Goal: Information Seeking & Learning: Learn about a topic

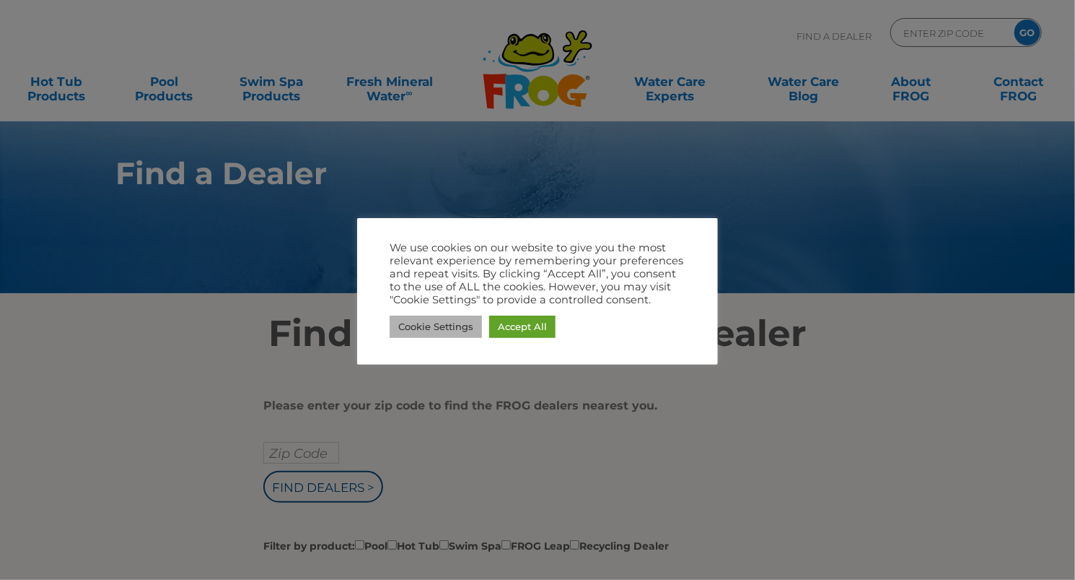
click at [460, 328] on link "Cookie Settings" at bounding box center [436, 326] width 92 height 22
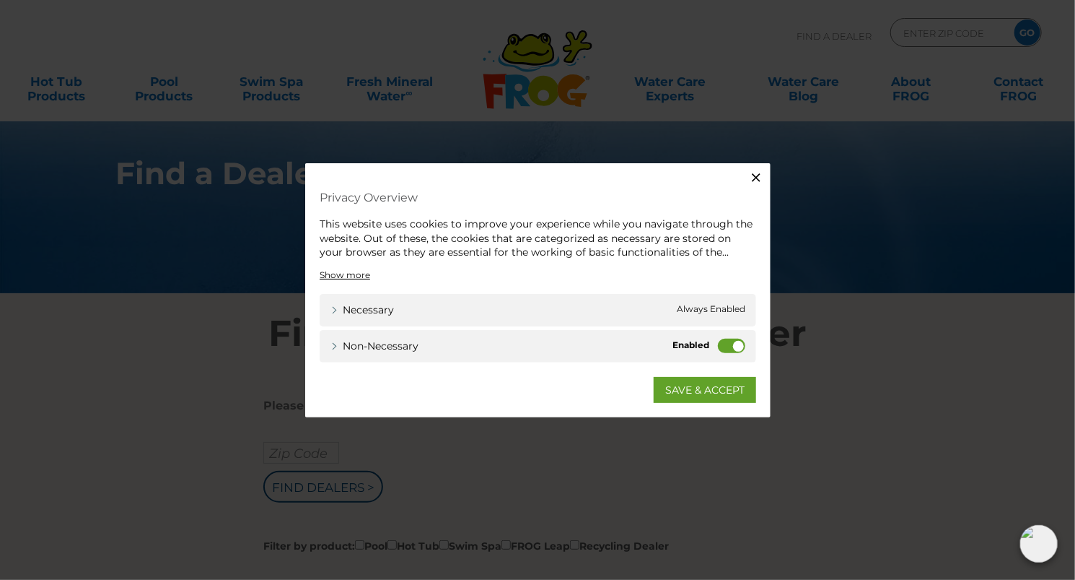
click at [756, 178] on icon "button" at bounding box center [756, 177] width 14 height 14
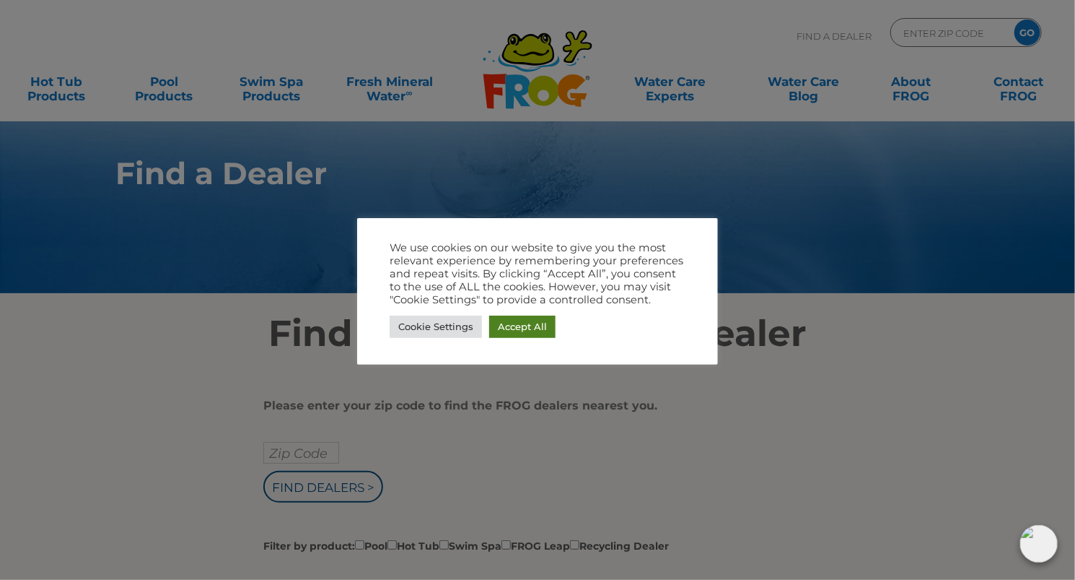
click at [531, 323] on link "Accept All" at bounding box center [522, 326] width 66 height 22
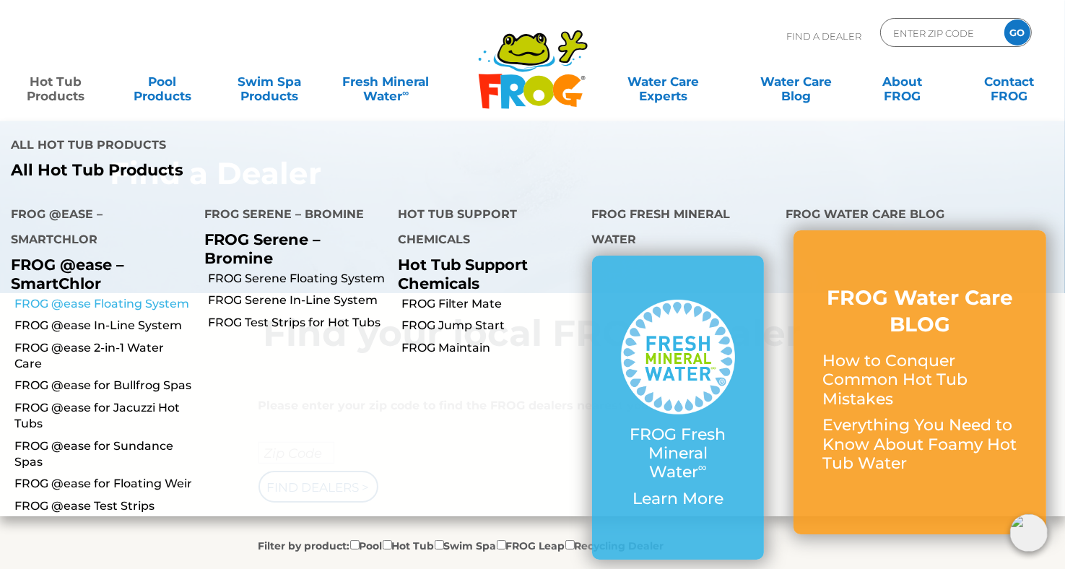
click at [121, 307] on link "FROG @ease Floating System" at bounding box center [103, 304] width 179 height 16
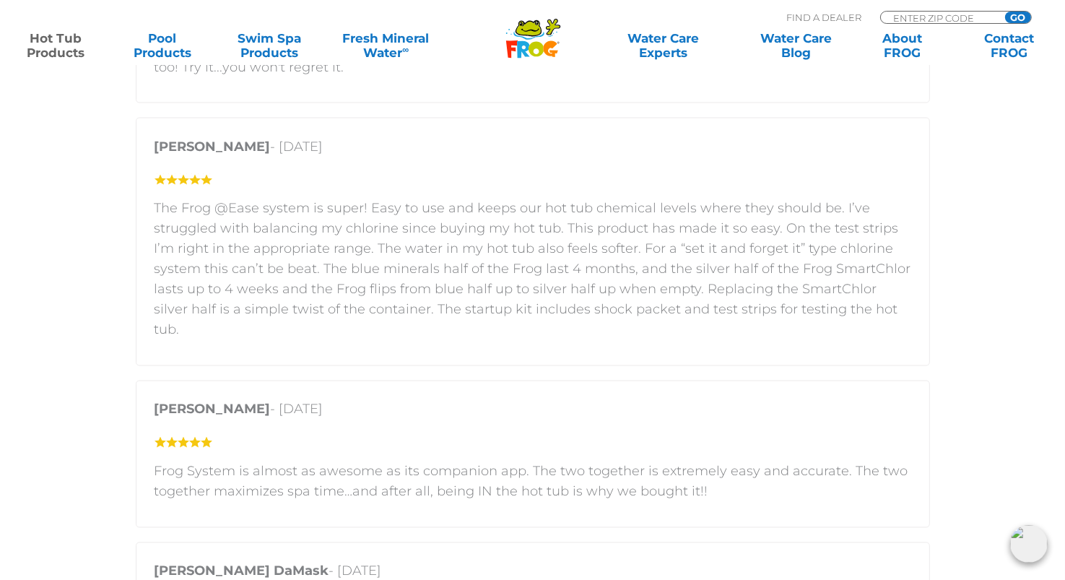
scroll to position [2670, 0]
